Goal: Register for event/course

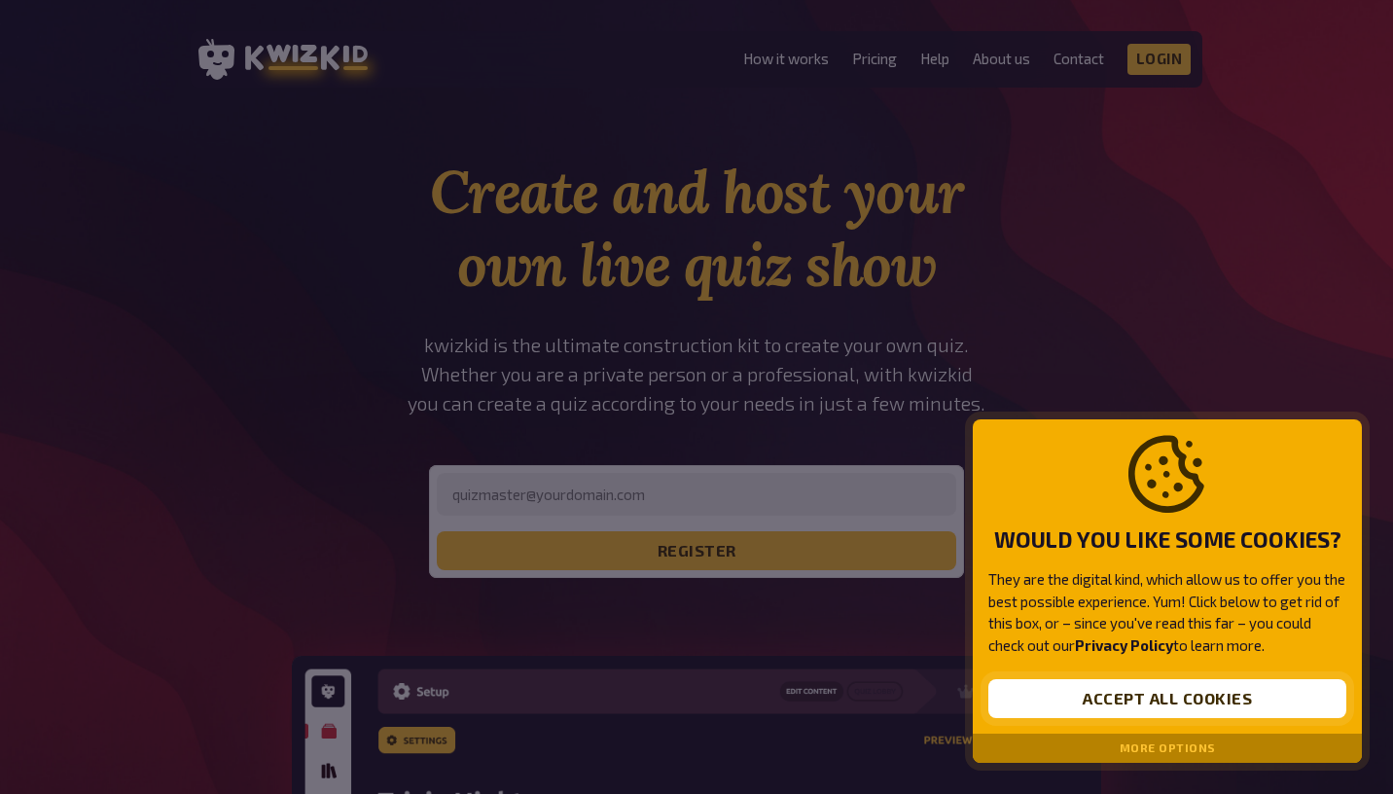
click at [1132, 711] on button "Accept all cookies" at bounding box center [1167, 698] width 358 height 39
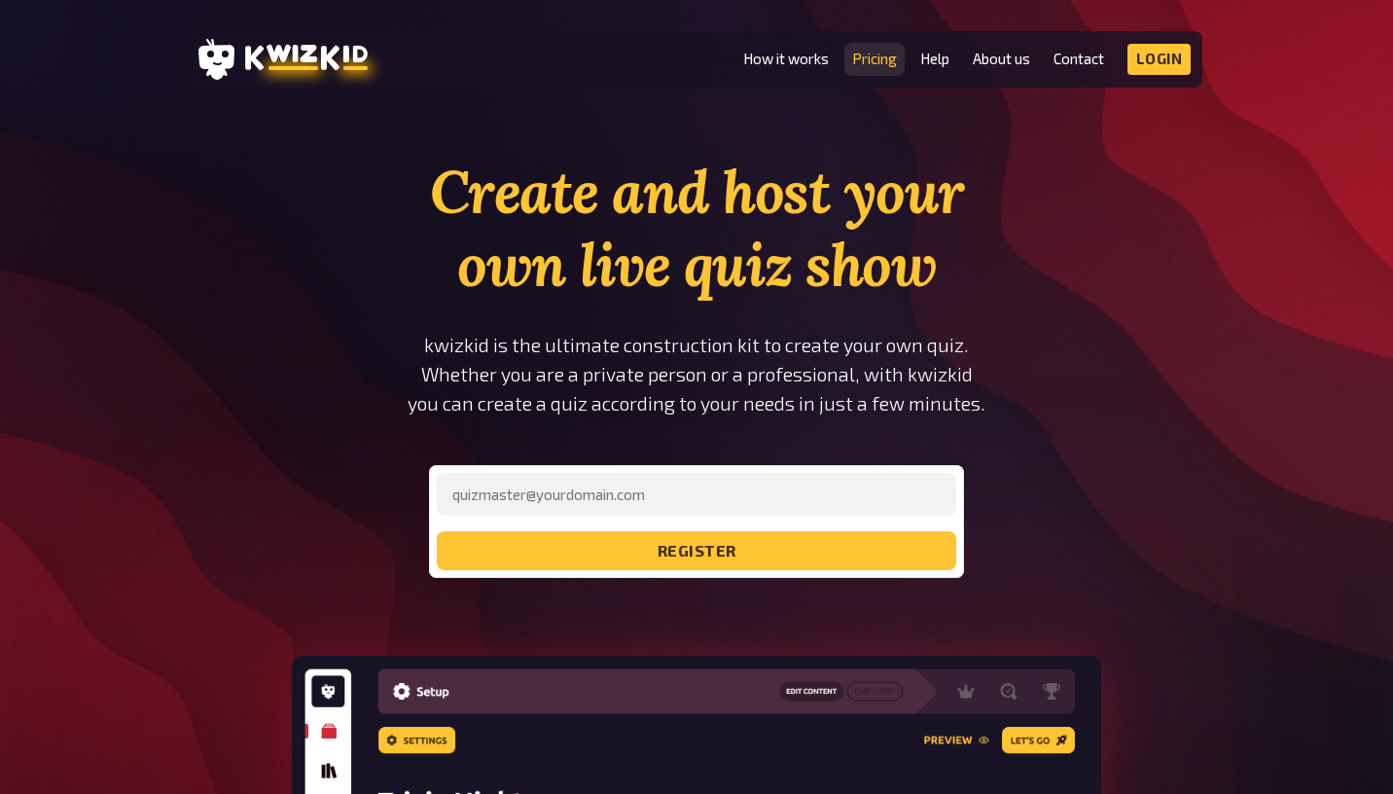
click at [869, 63] on link "Pricing" at bounding box center [874, 59] width 45 height 17
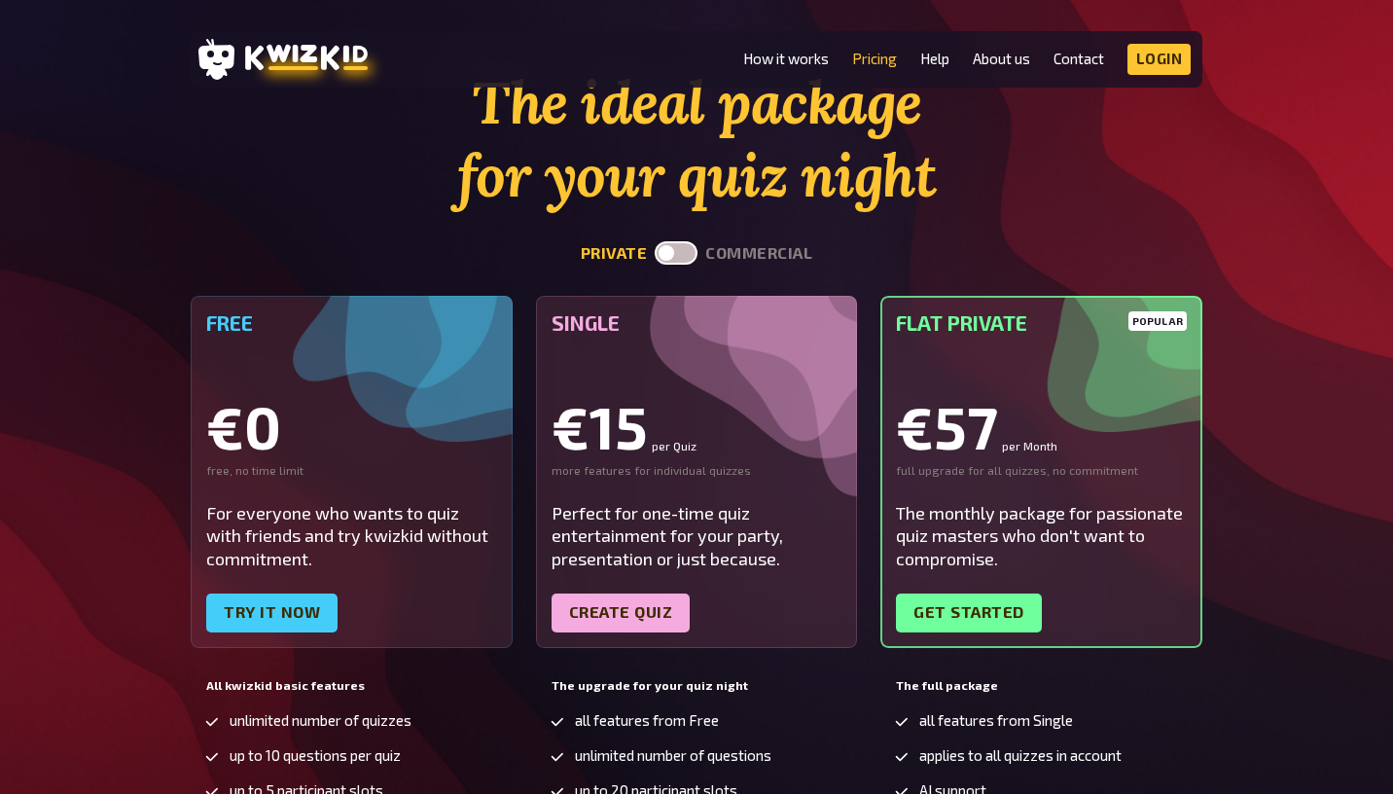
scroll to position [78, 0]
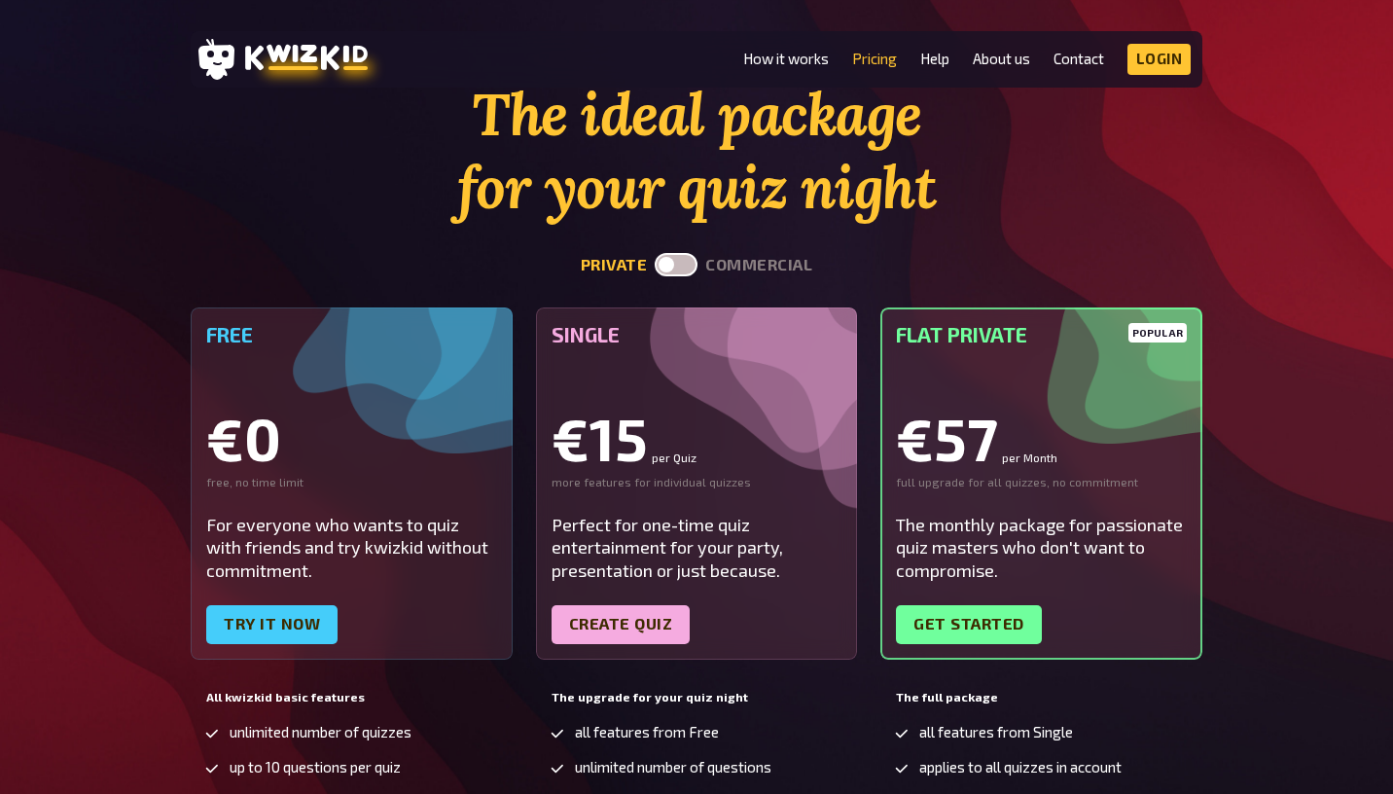
click at [691, 266] on label at bounding box center [676, 264] width 43 height 23
click at [655, 253] on input "checkbox" at bounding box center [654, 252] width 1 height 1
checkbox input "true"
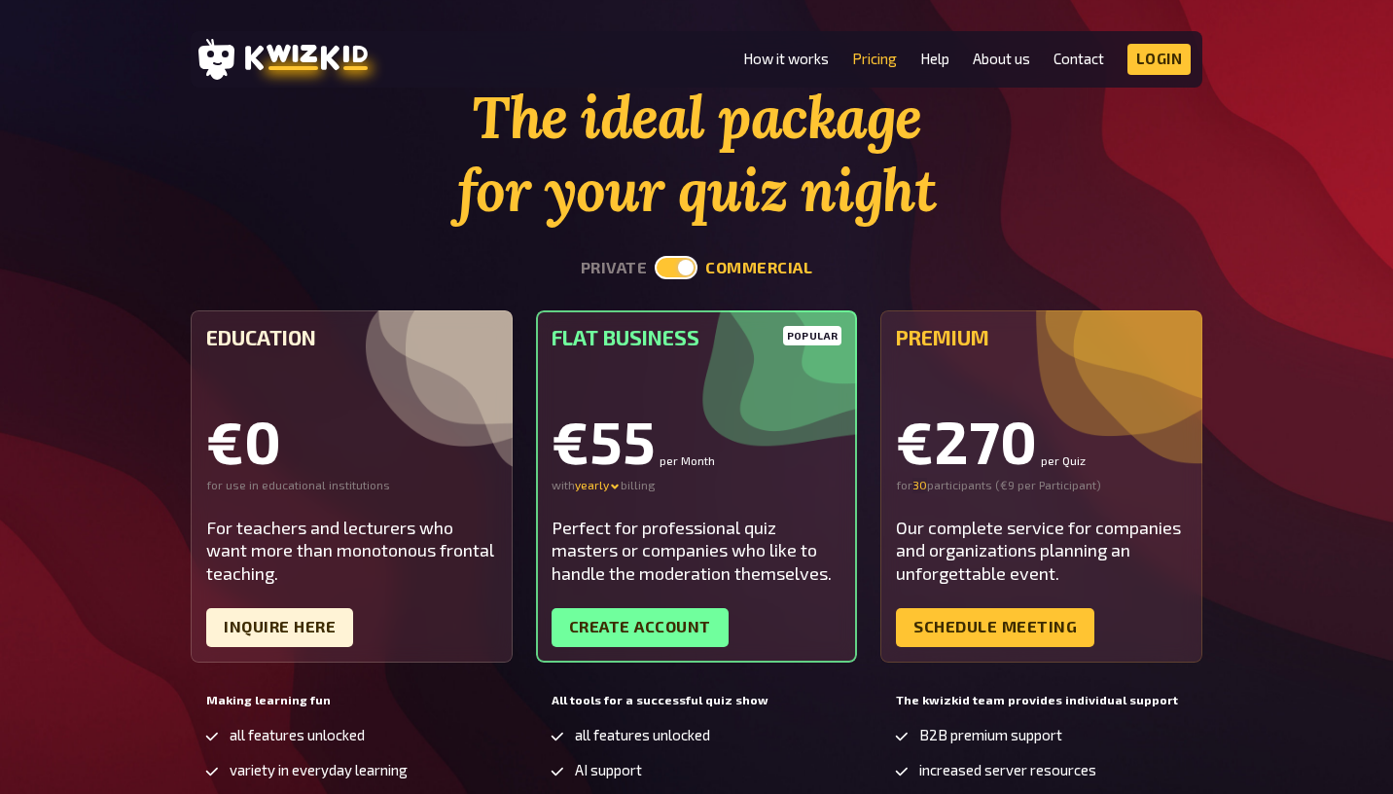
scroll to position [0, 0]
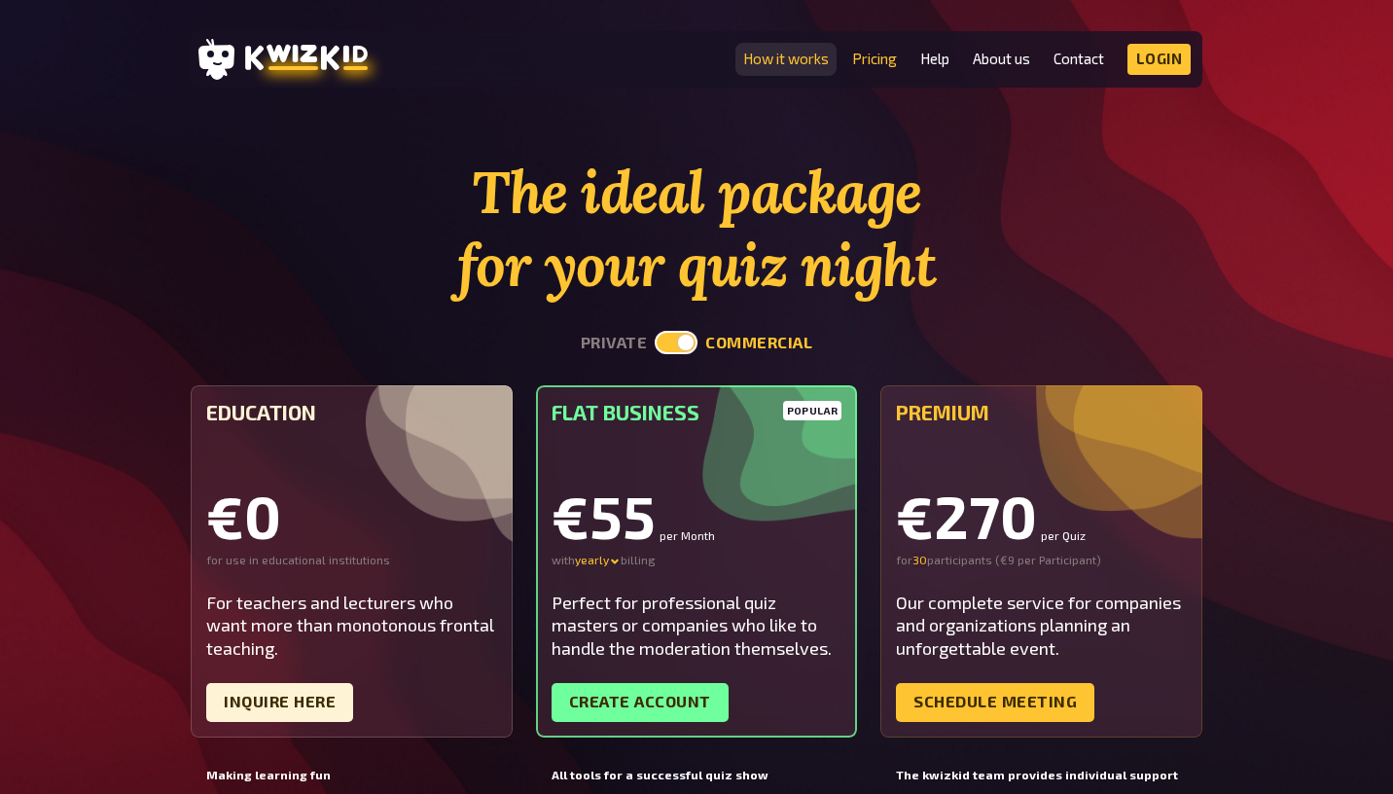
click at [816, 66] on link "How it works" at bounding box center [786, 59] width 86 height 17
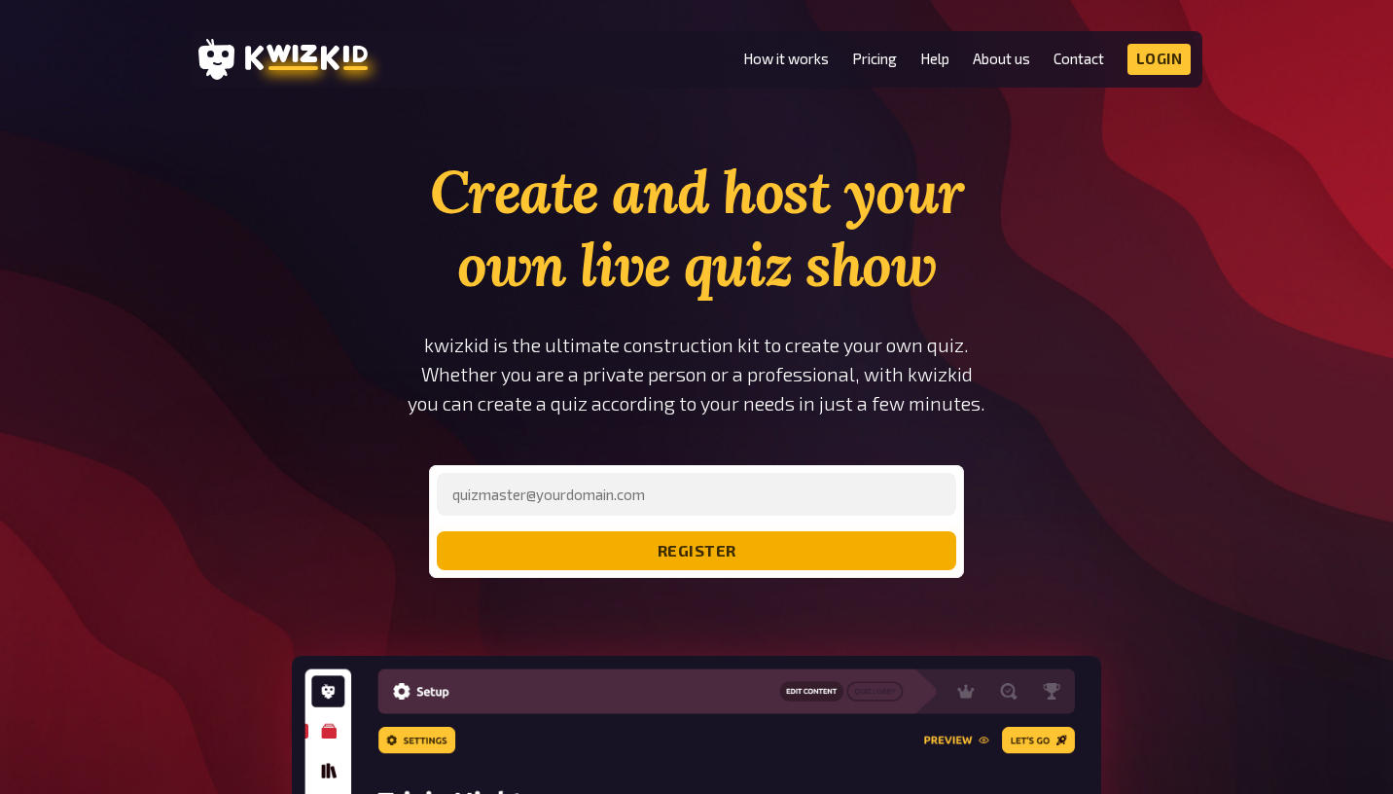
click at [695, 555] on button "register" at bounding box center [696, 550] width 519 height 39
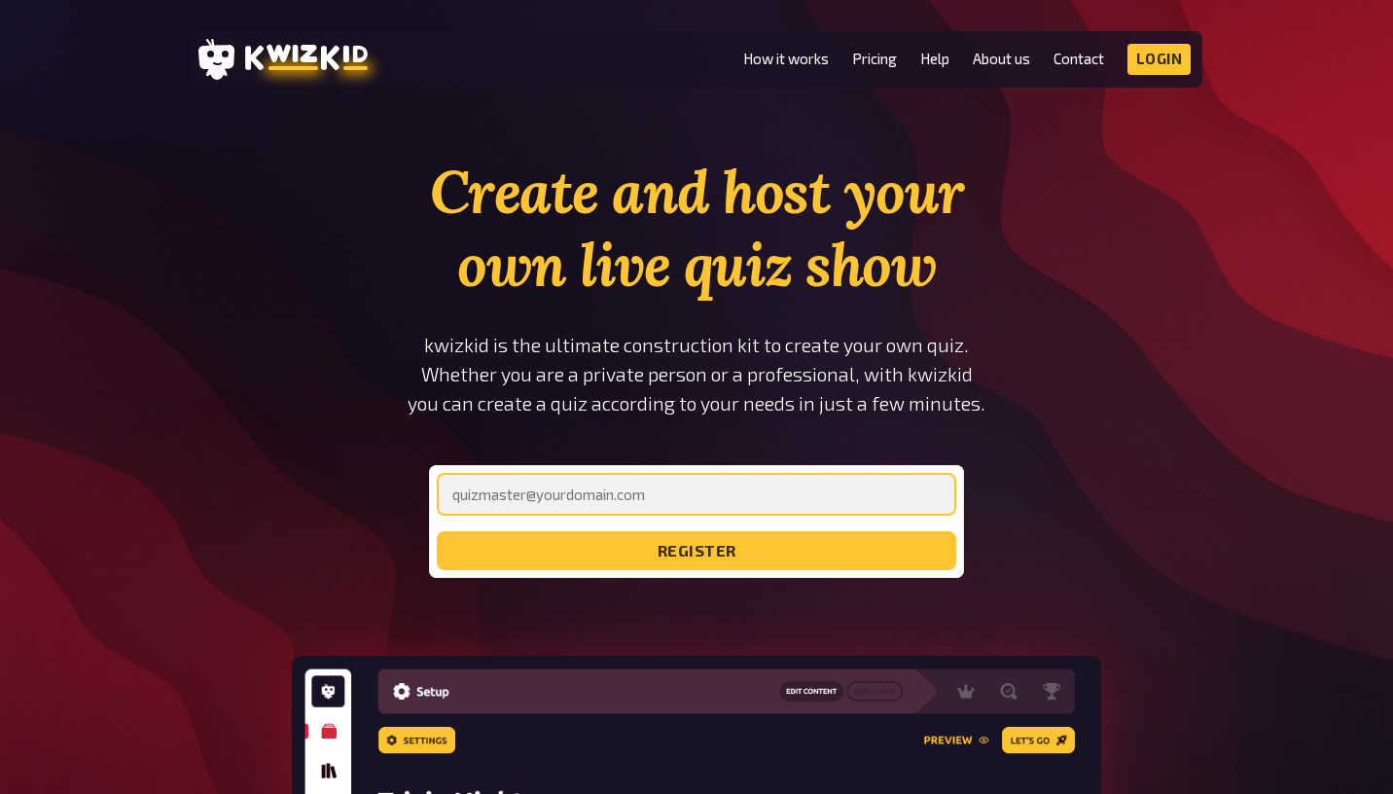
click at [595, 505] on input "email" at bounding box center [696, 494] width 519 height 43
type input "[EMAIL_ADDRESS][DOMAIN_NAME]"
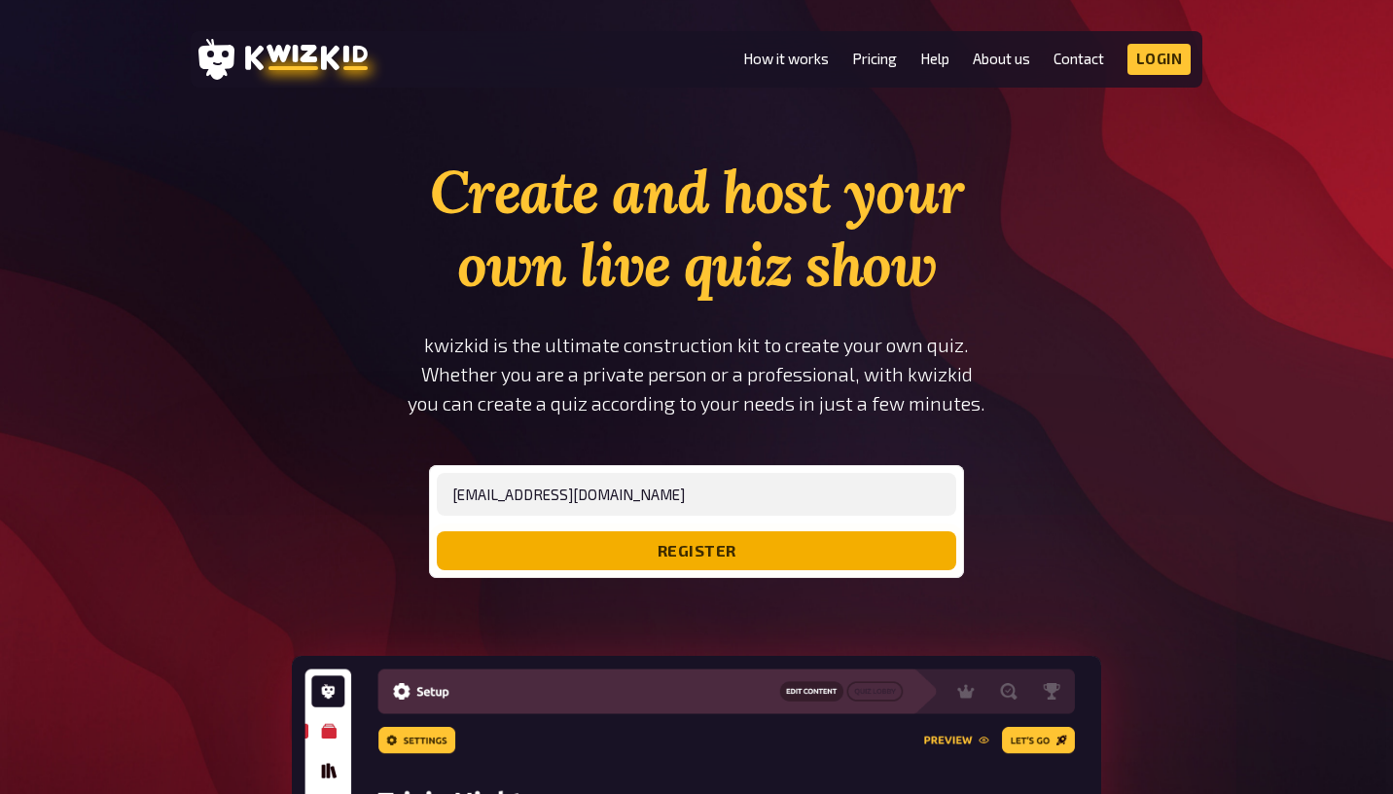
click at [686, 552] on button "register" at bounding box center [696, 550] width 519 height 39
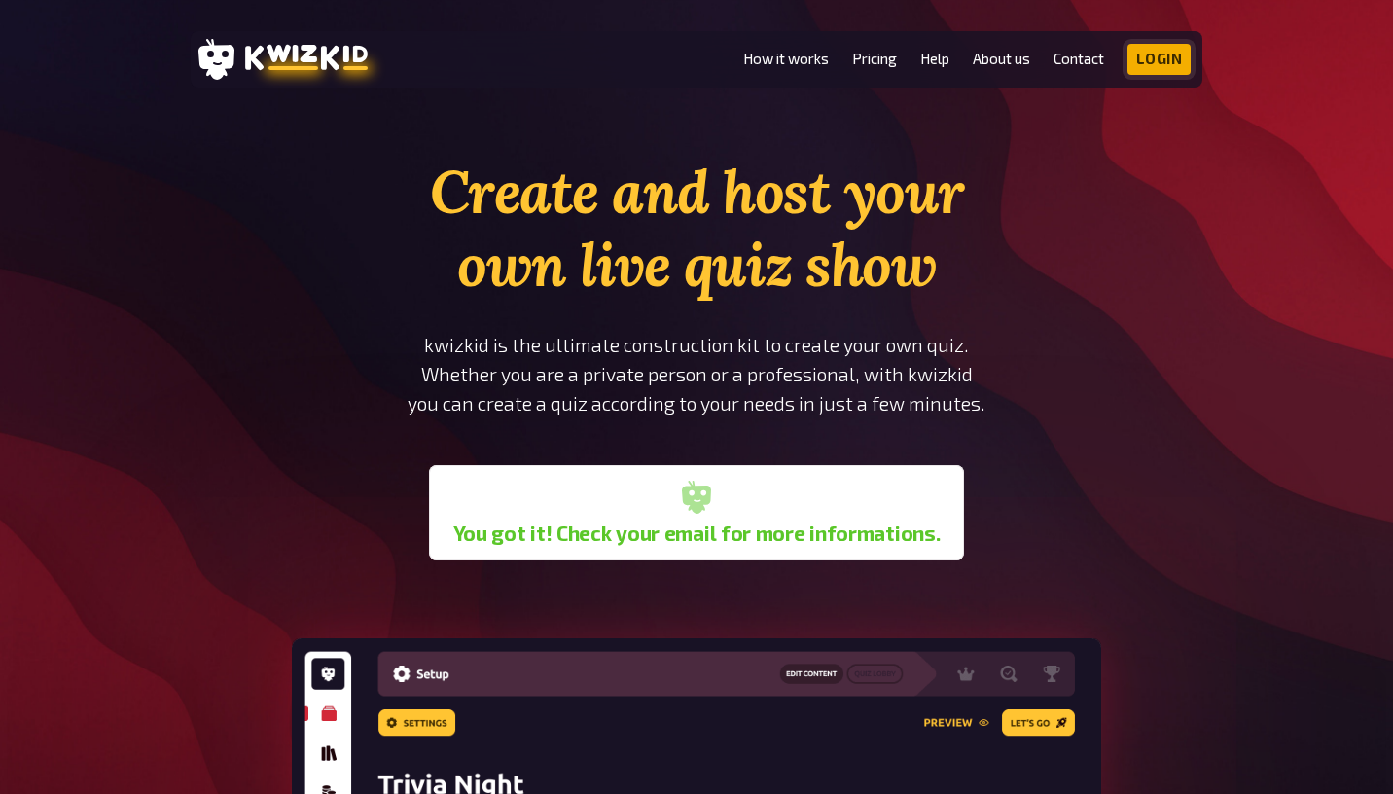
click at [1159, 47] on link "Login" at bounding box center [1159, 59] width 64 height 31
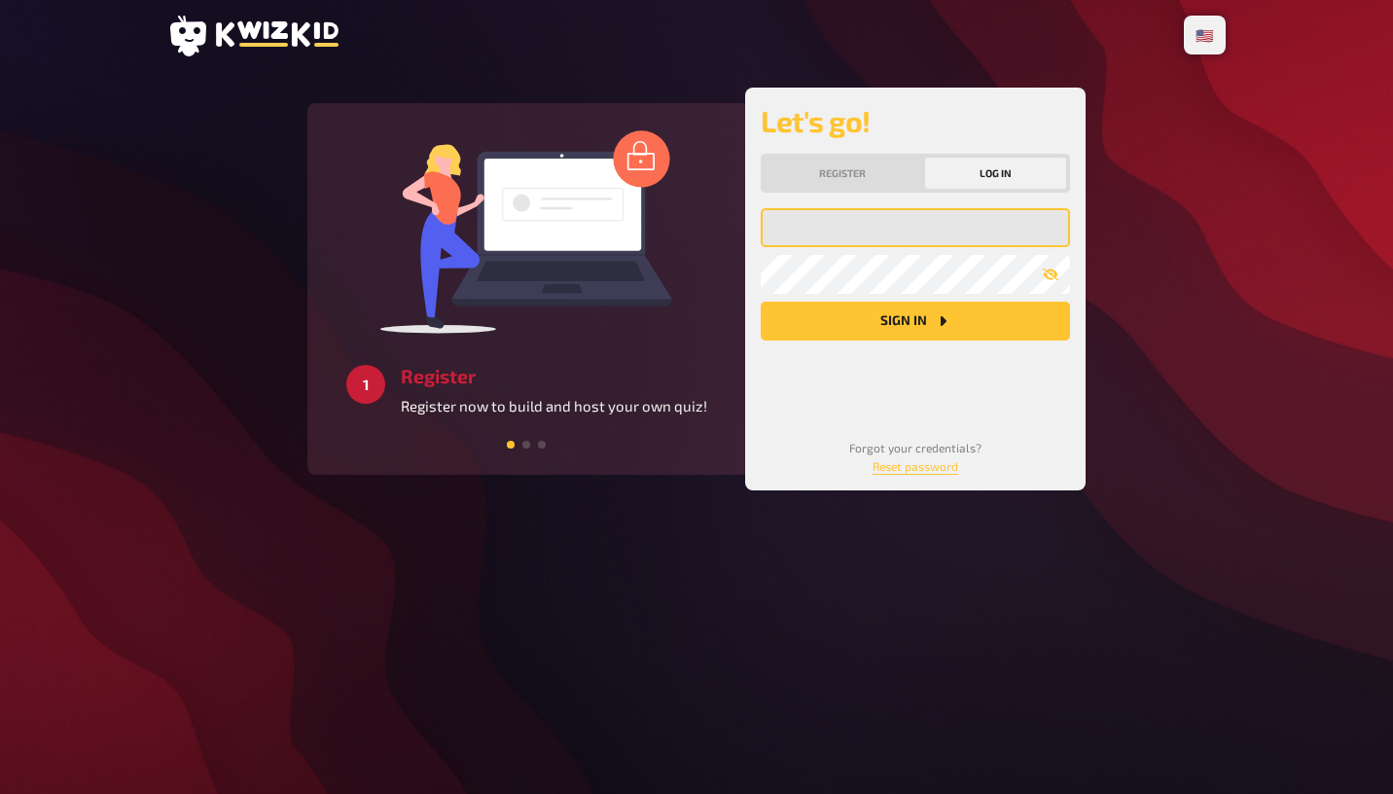
click at [882, 230] on input "email" at bounding box center [915, 227] width 309 height 39
type input "[EMAIL_ADDRESS][DOMAIN_NAME]"
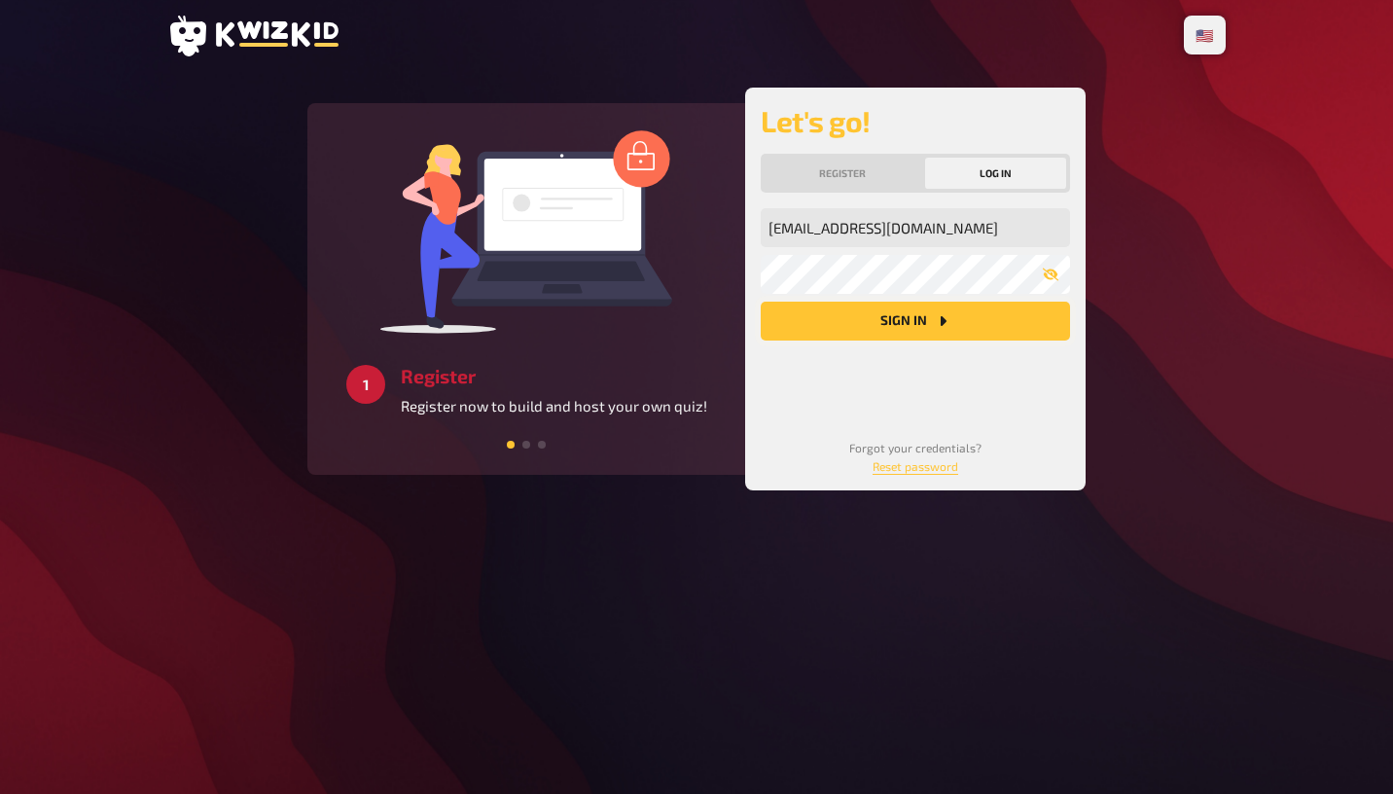
click at [923, 310] on button "Sign in" at bounding box center [915, 321] width 309 height 39
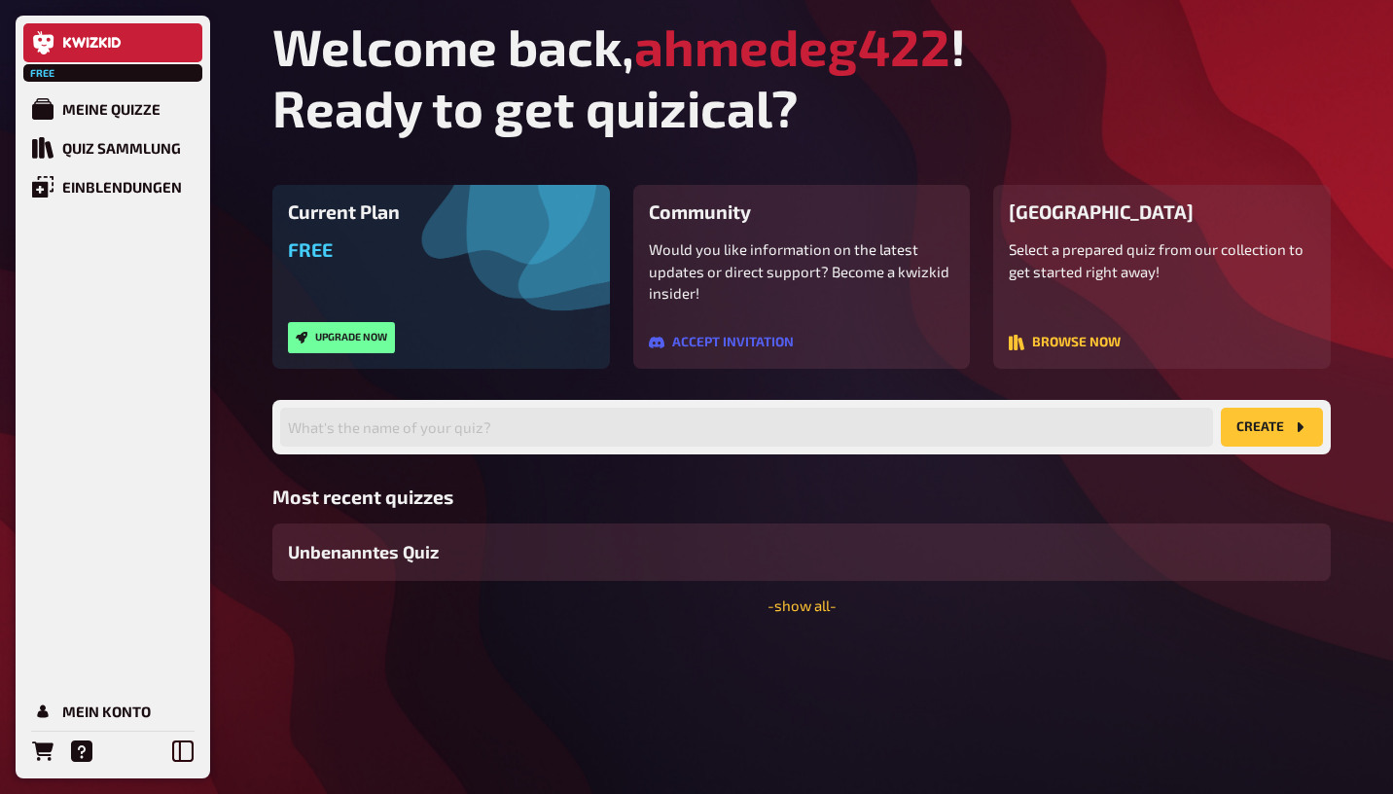
click at [393, 275] on div "Free Upgrade now" at bounding box center [441, 295] width 306 height 115
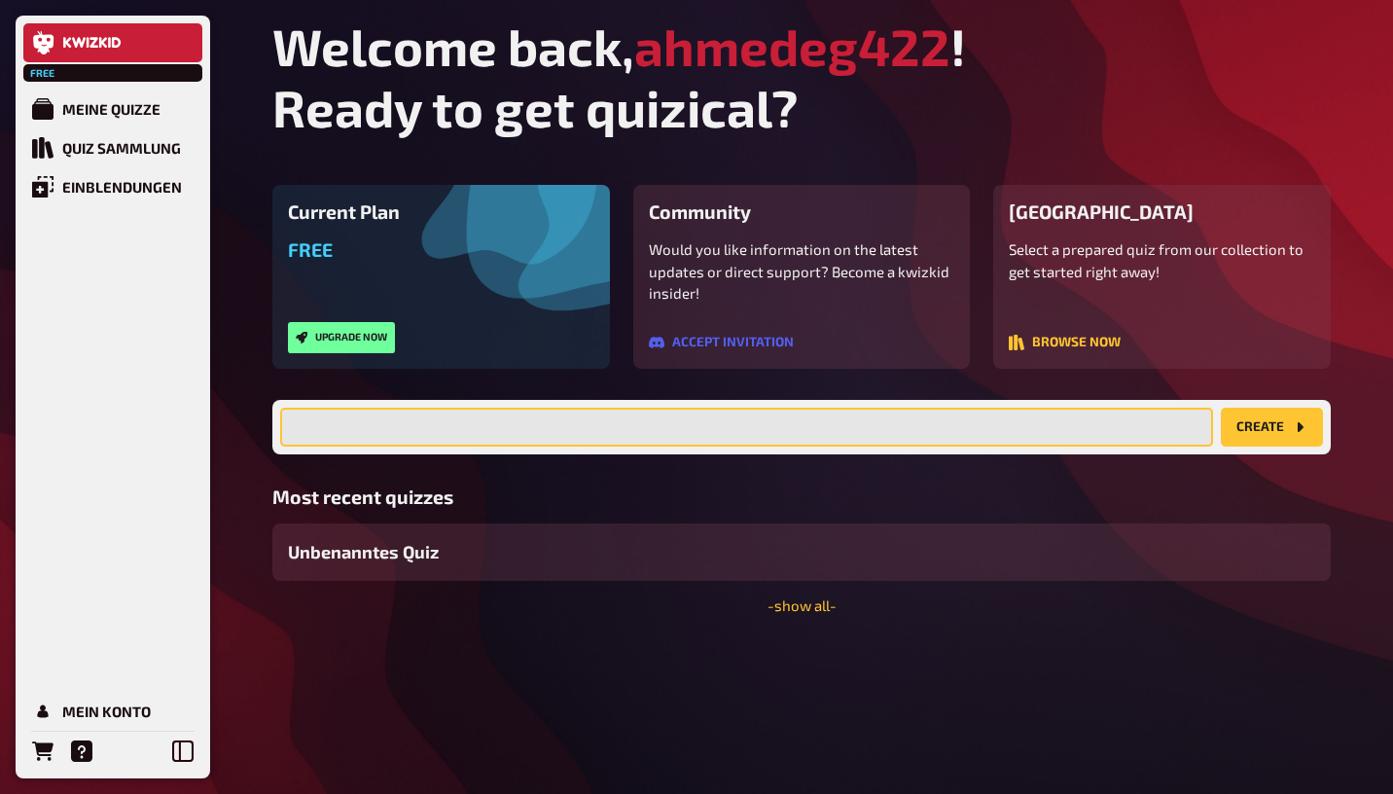
click at [996, 432] on input "text" at bounding box center [746, 427] width 933 height 39
type input "giga tv"
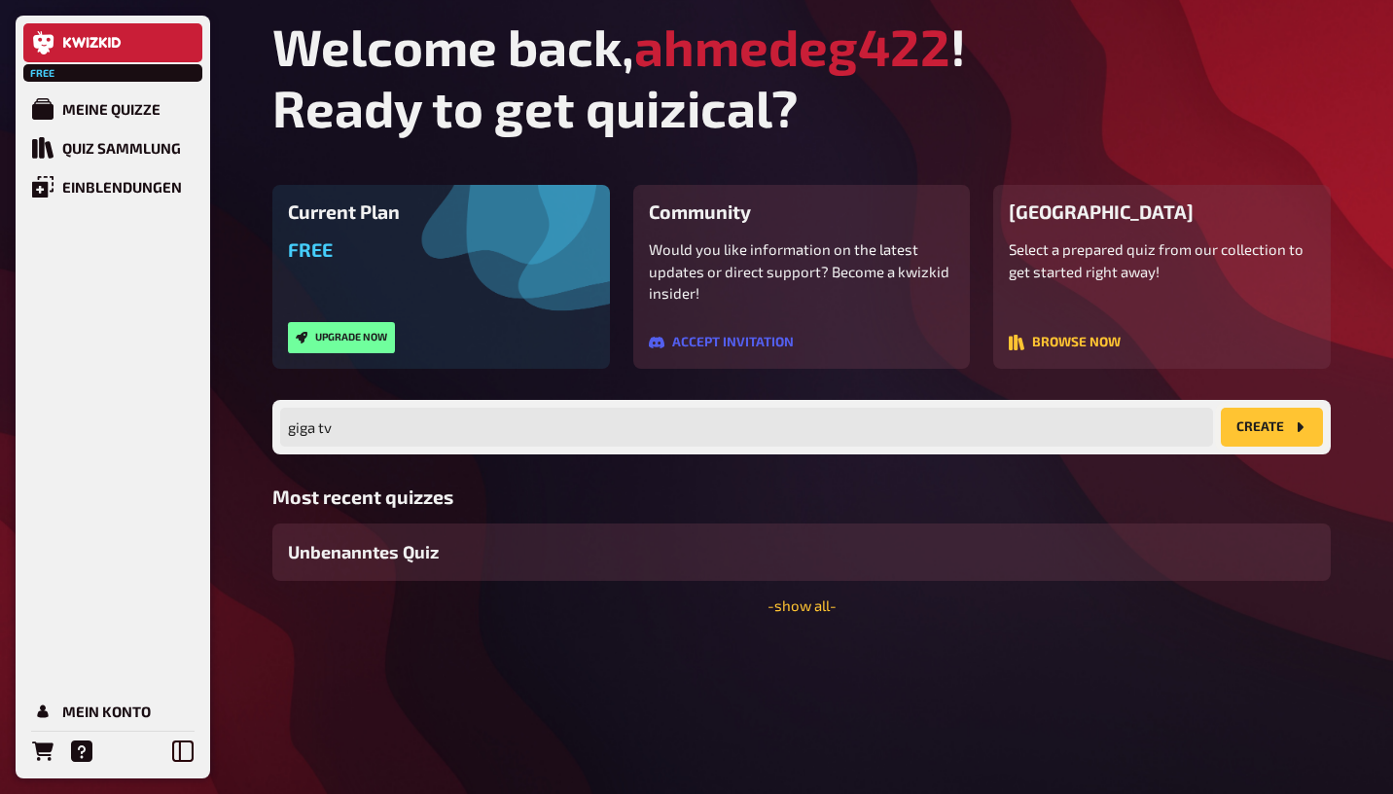
click at [1304, 430] on icon "create" at bounding box center [1300, 427] width 16 height 16
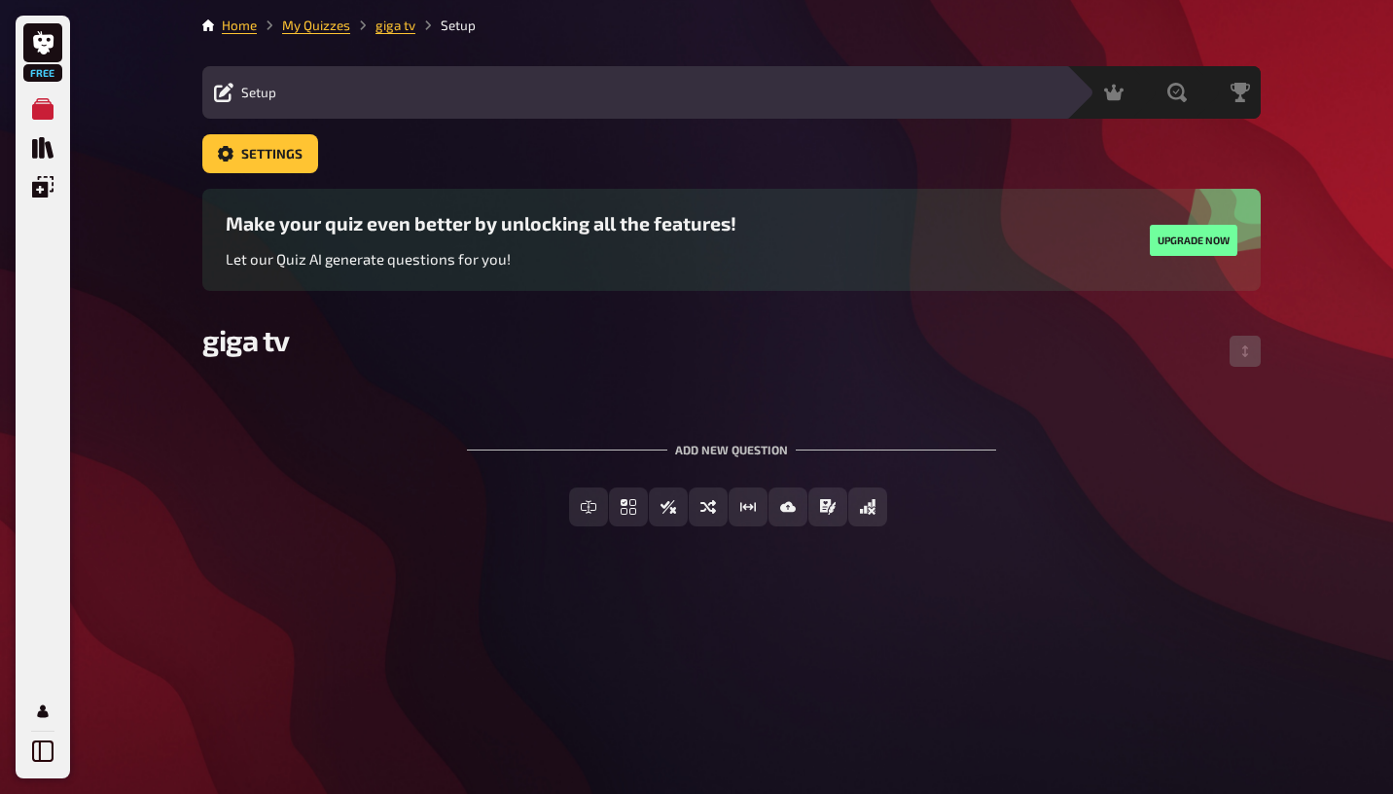
click at [256, 95] on span "Setup" at bounding box center [258, 93] width 35 height 16
click at [256, 148] on span "Settings" at bounding box center [271, 155] width 61 height 14
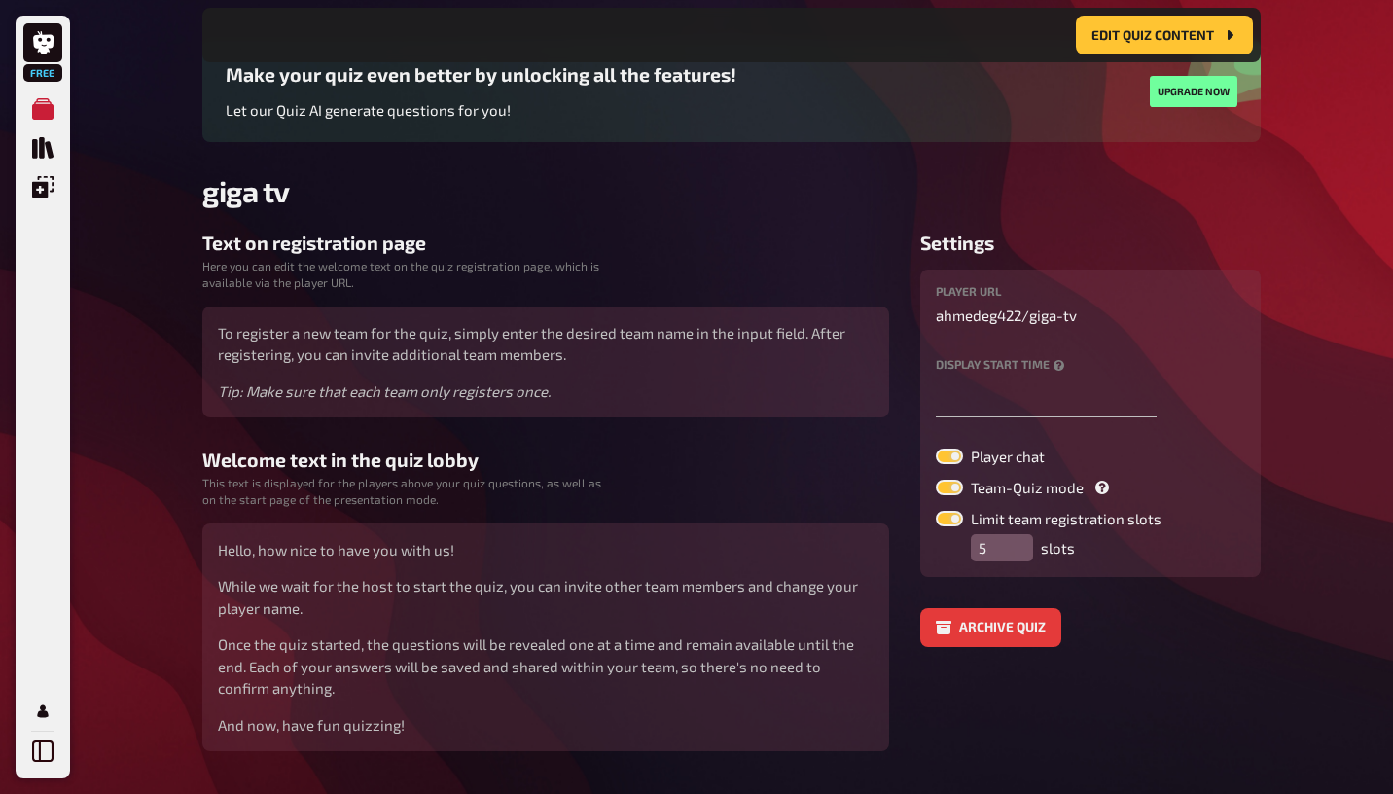
scroll to position [158, 0]
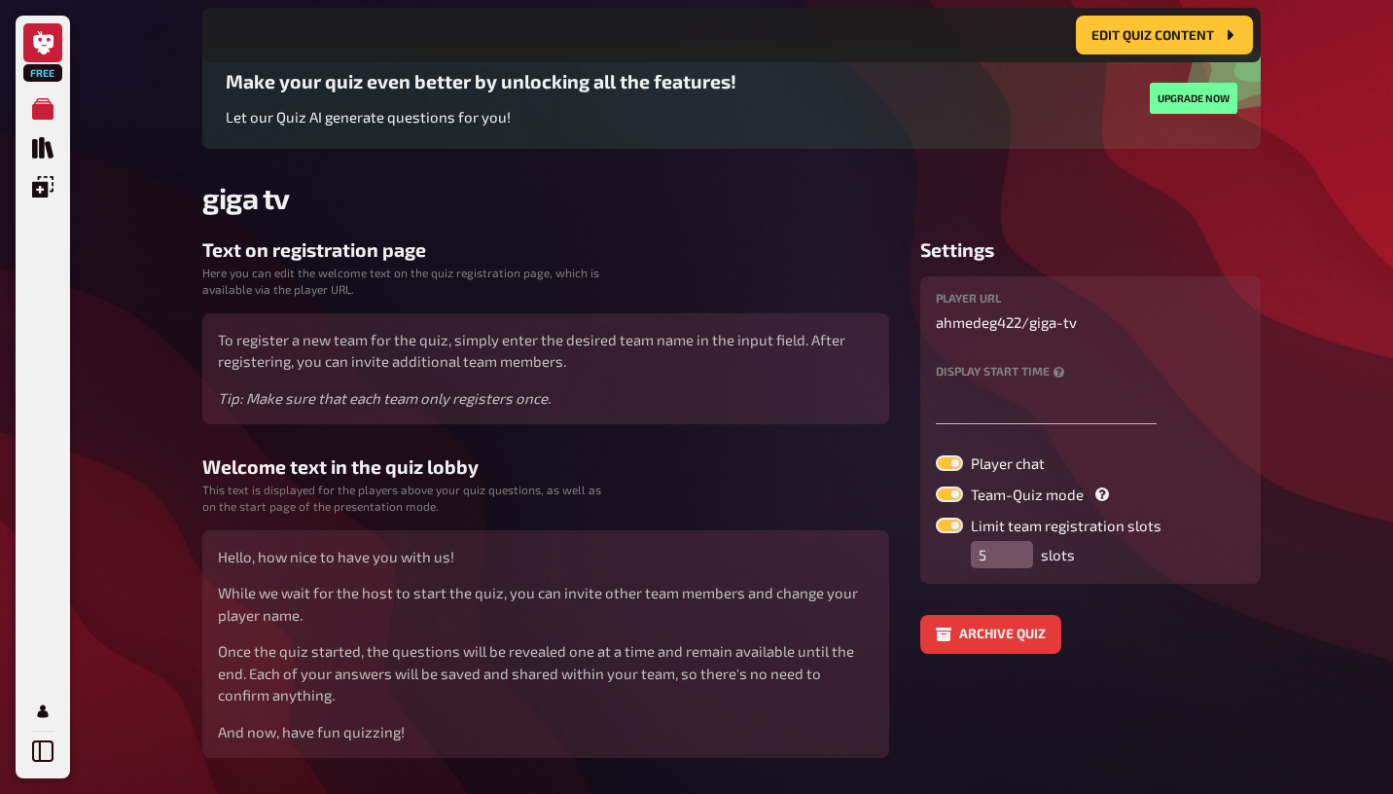
click at [51, 49] on icon at bounding box center [43, 42] width 23 height 23
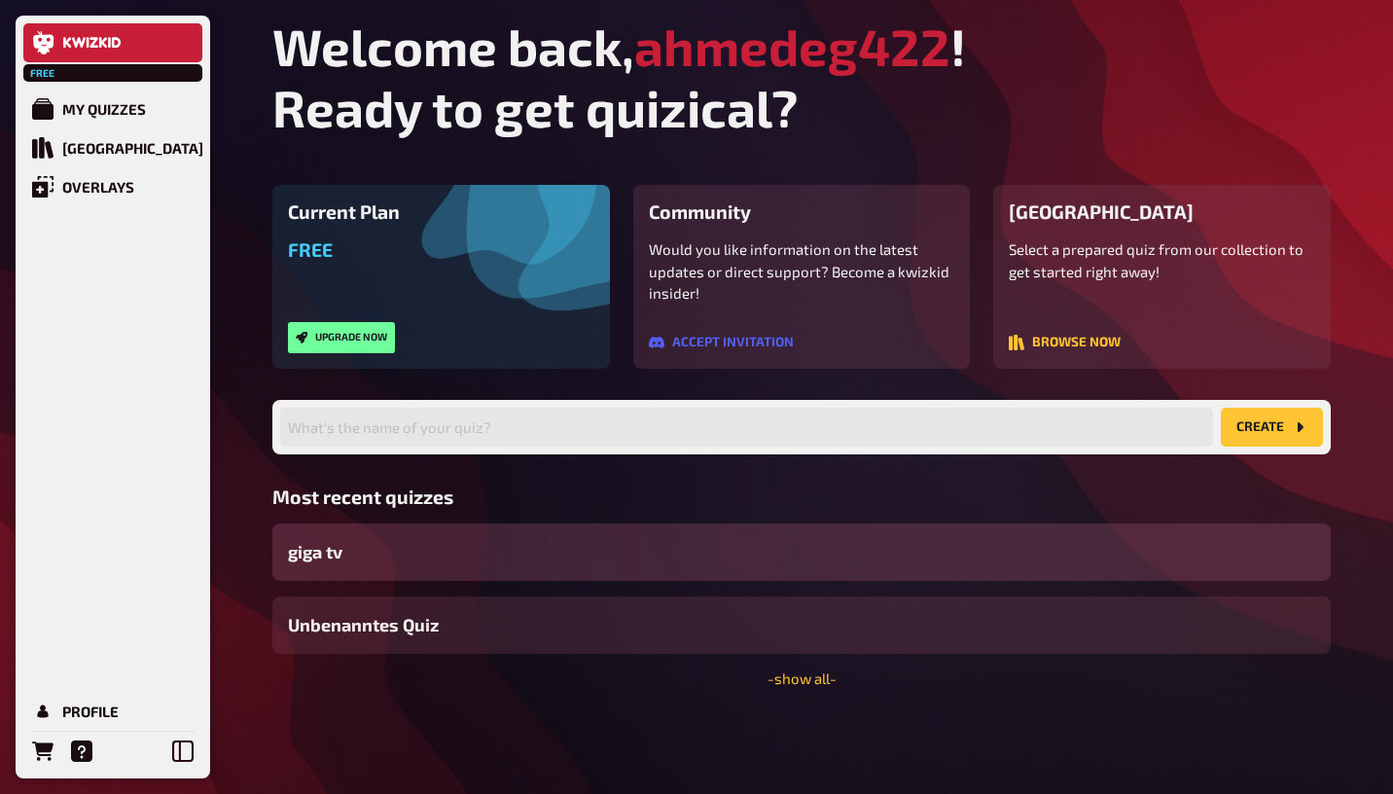
click at [516, 548] on div "giga tv" at bounding box center [801, 551] width 1058 height 57
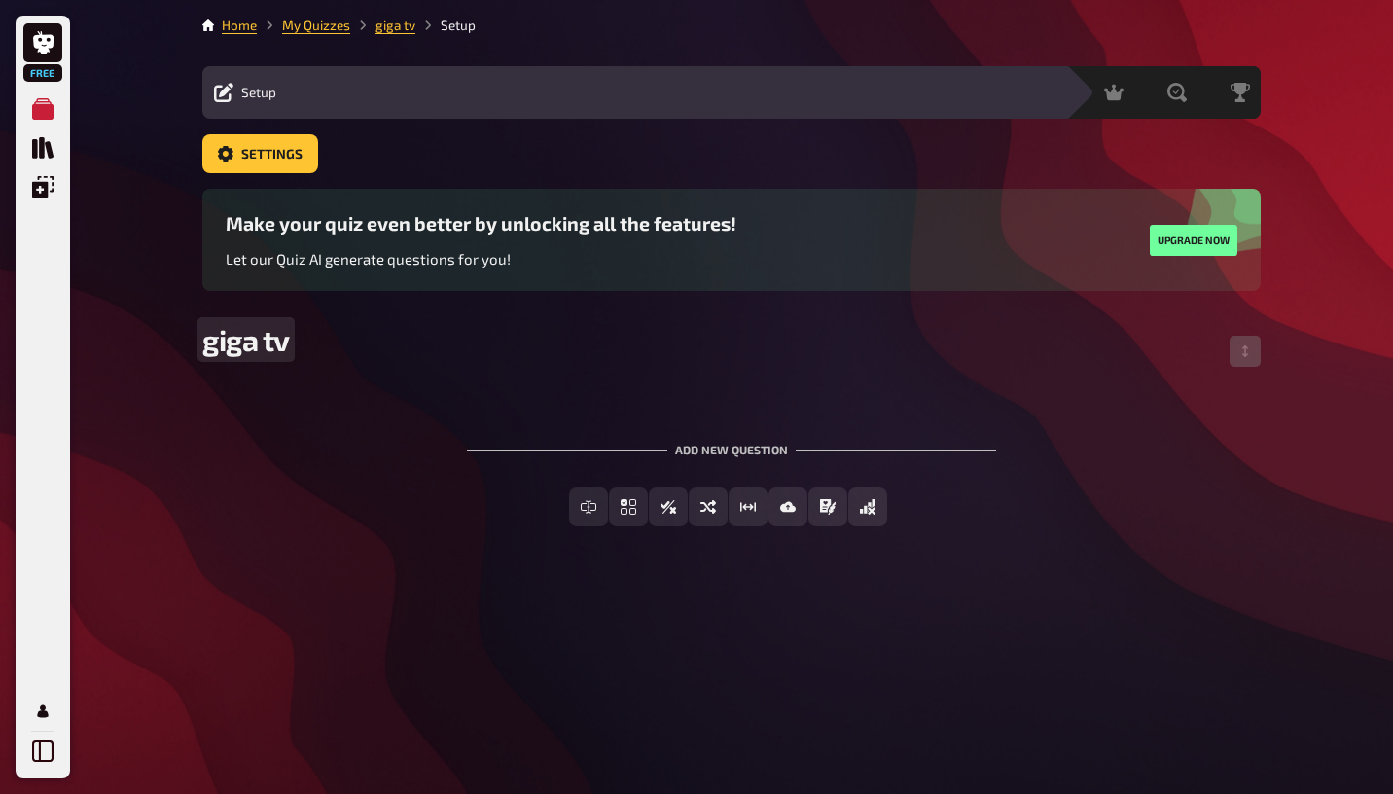
click at [231, 343] on span "giga tv" at bounding box center [246, 339] width 88 height 35
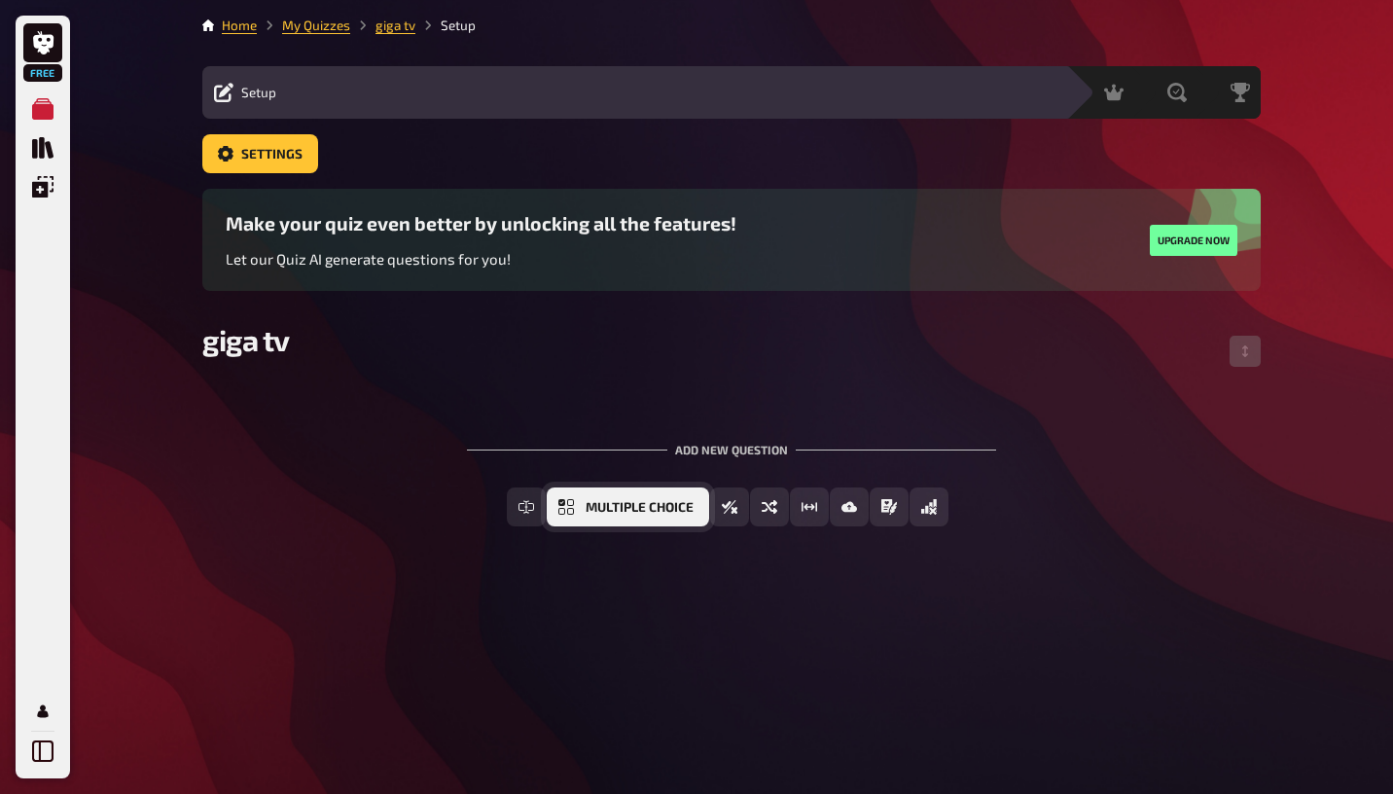
click at [682, 515] on button "Multiple Choice" at bounding box center [628, 506] width 162 height 39
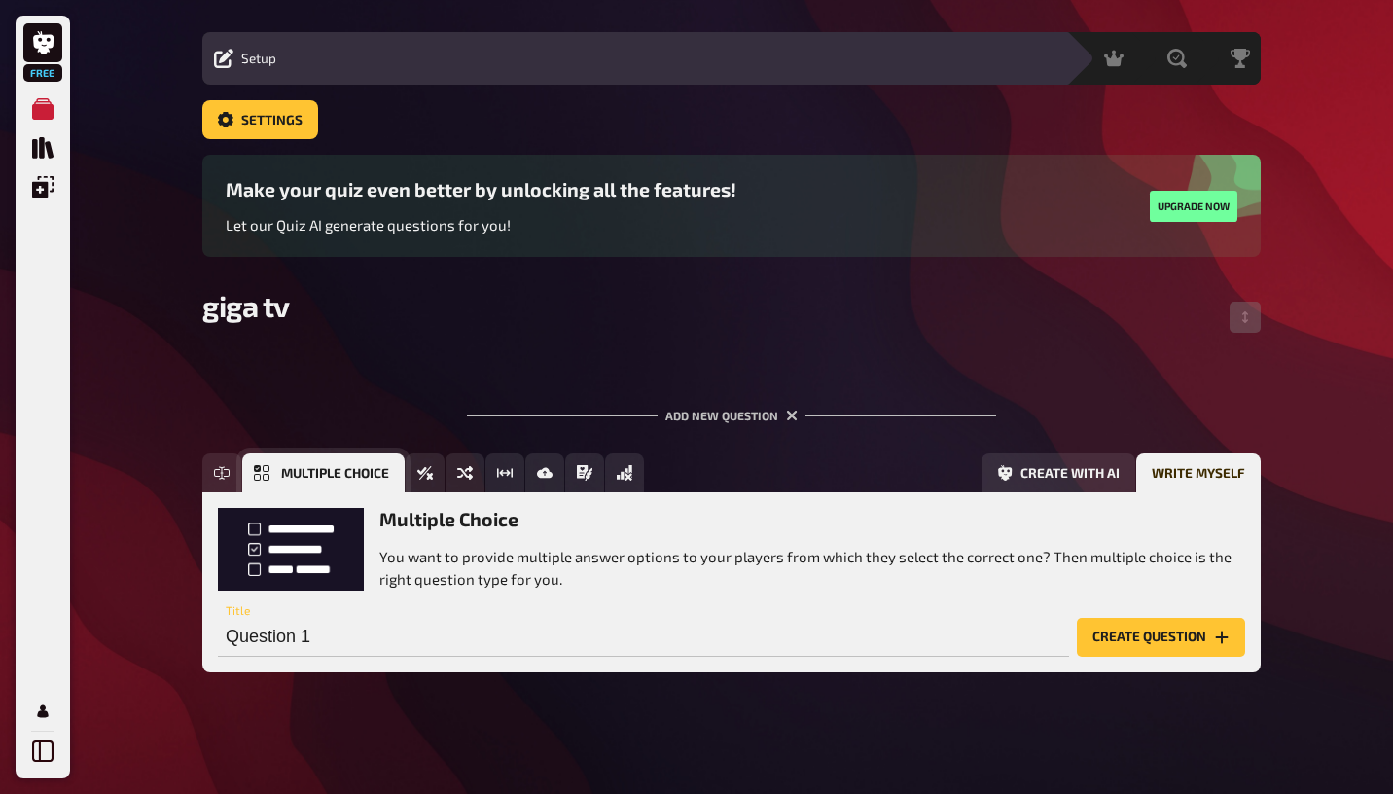
scroll to position [38, 0]
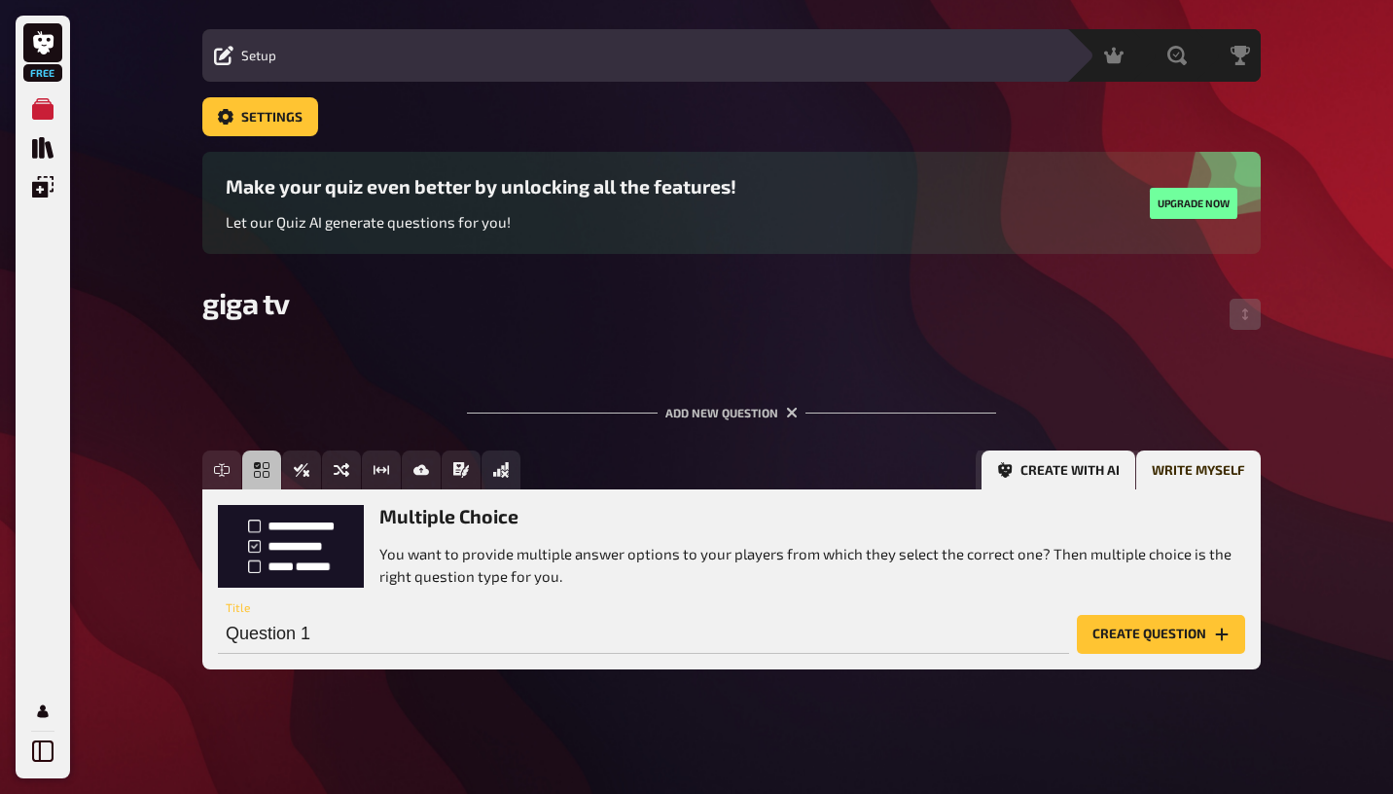
click at [1036, 479] on button "Create with AI" at bounding box center [1058, 469] width 154 height 39
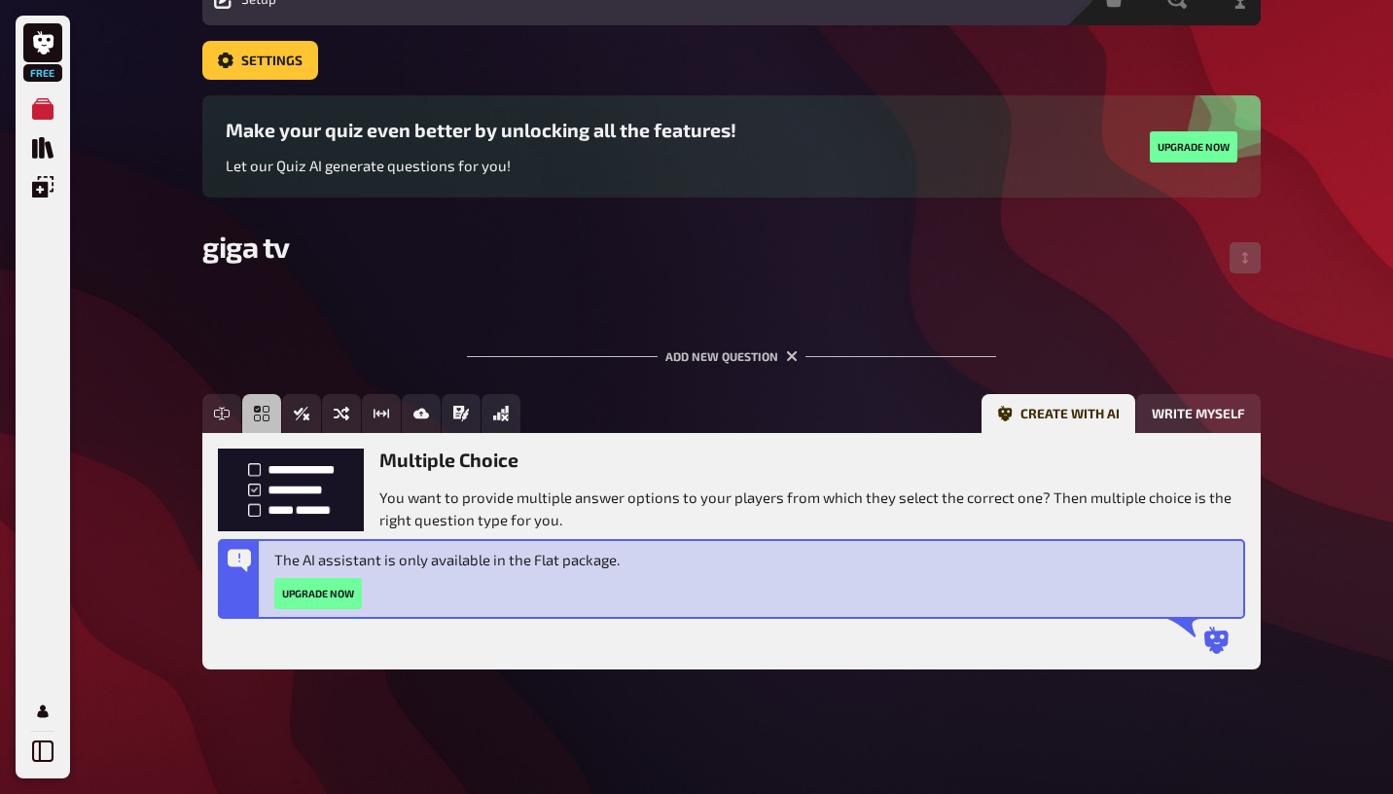
scroll to position [0, 0]
